Goal: Transaction & Acquisition: Purchase product/service

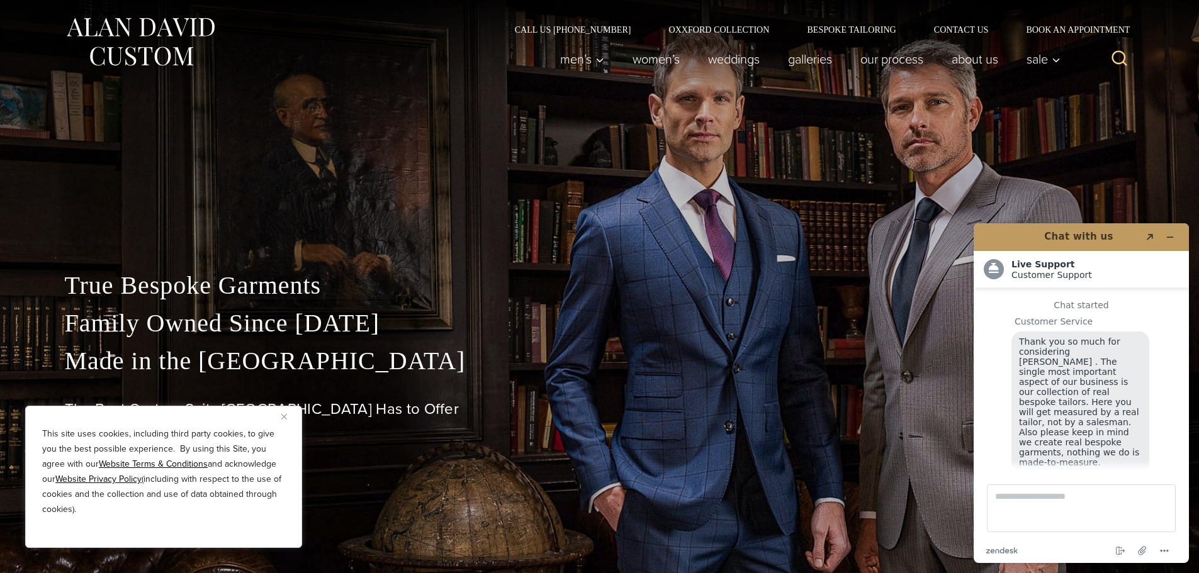
scroll to position [16, 0]
click at [1168, 239] on icon "Minimize widget" at bounding box center [1170, 237] width 9 height 9
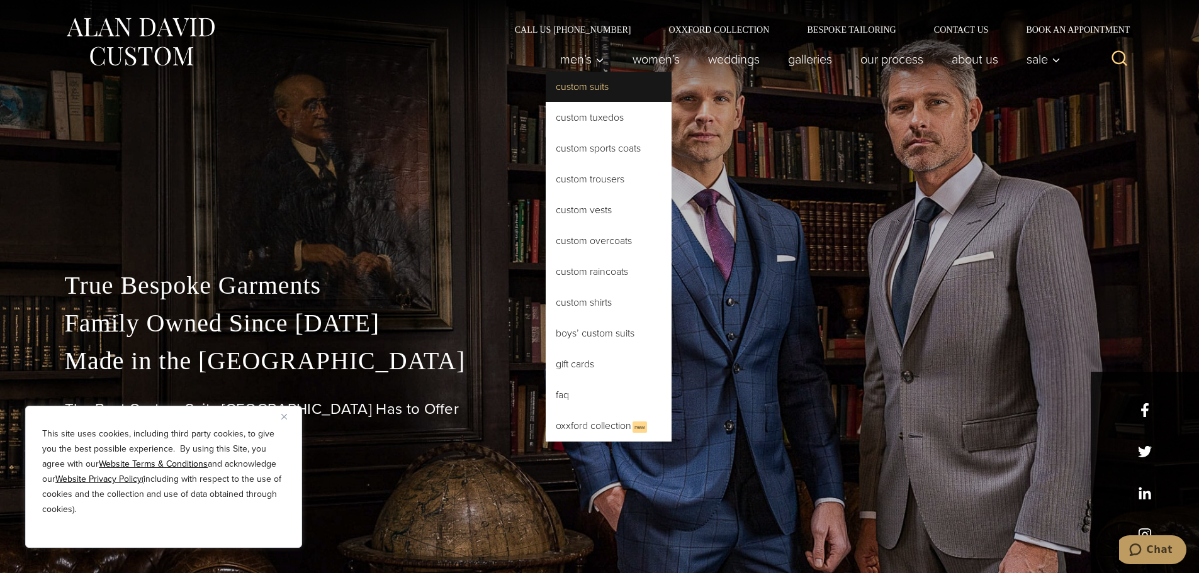
click at [569, 86] on link "Custom Suits" at bounding box center [609, 87] width 126 height 30
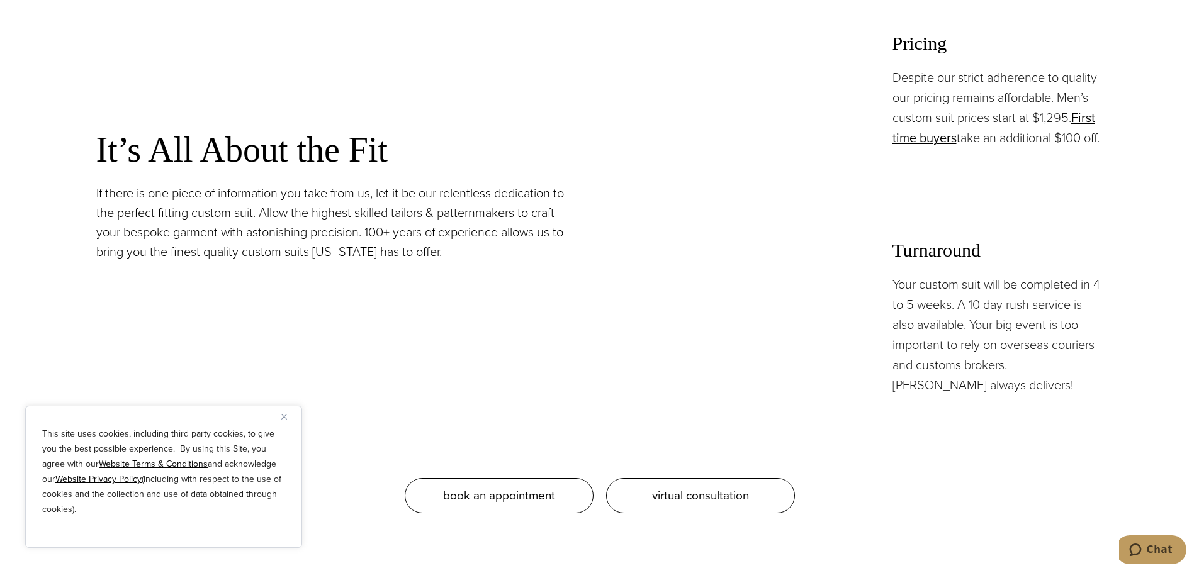
scroll to position [1196, 0]
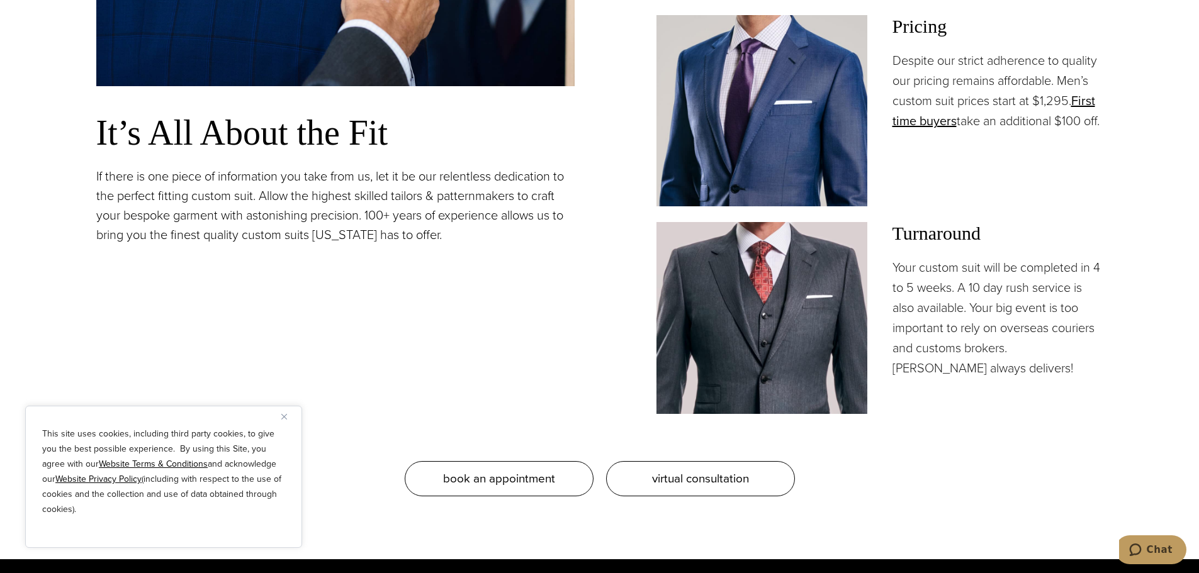
click at [288, 420] on button "Close" at bounding box center [288, 416] width 15 height 15
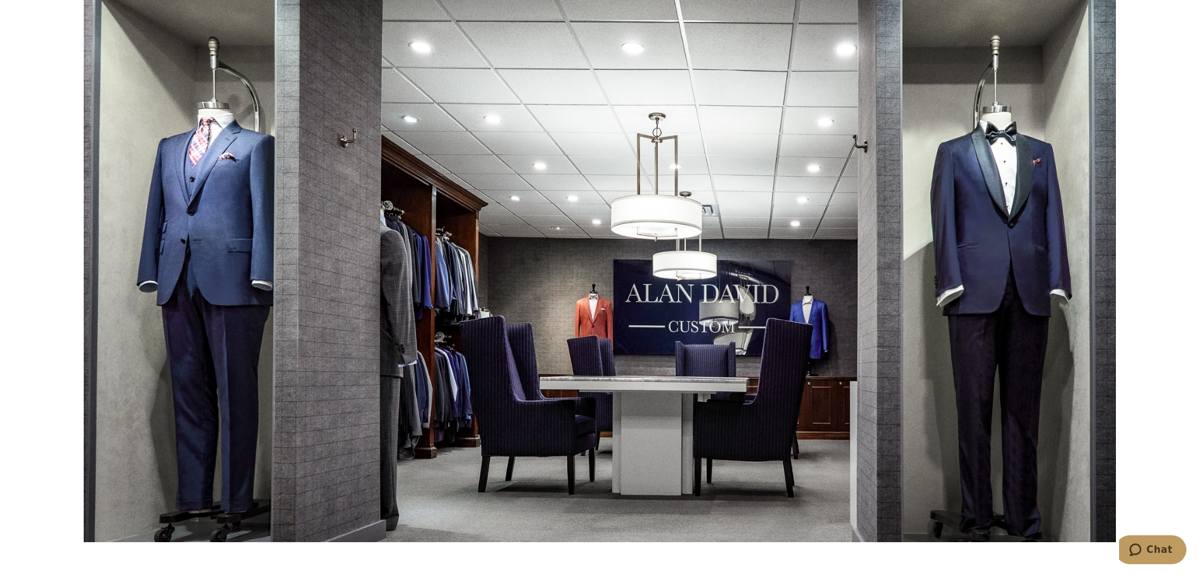
scroll to position [7490, 0]
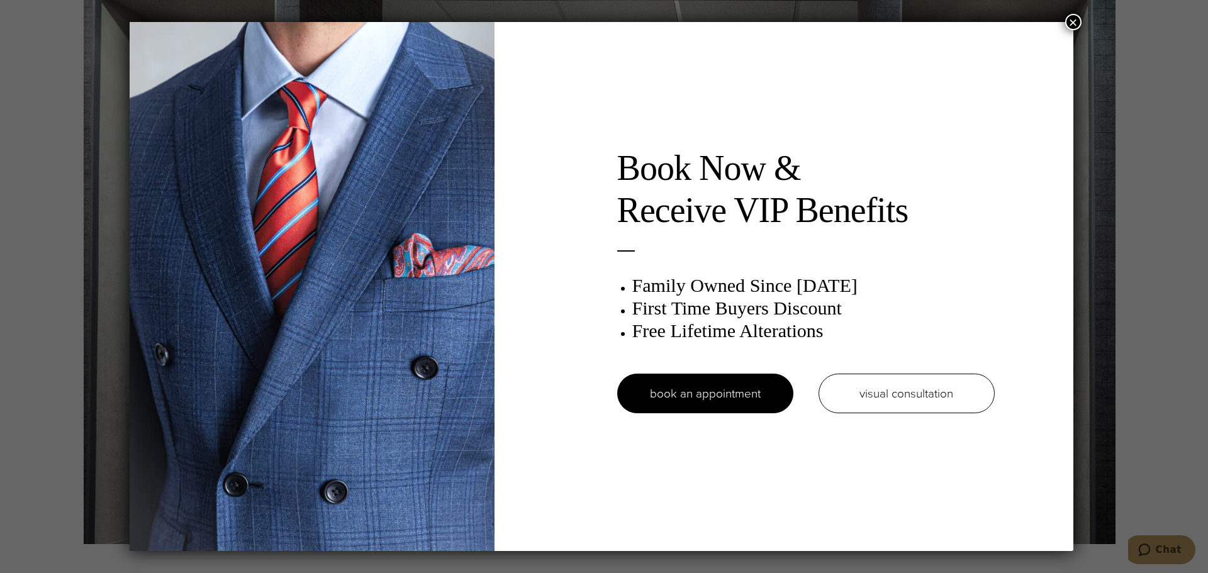
click at [1073, 20] on button "×" at bounding box center [1074, 22] width 16 height 16
